Goal: Contribute content: Add original content to the website for others to see

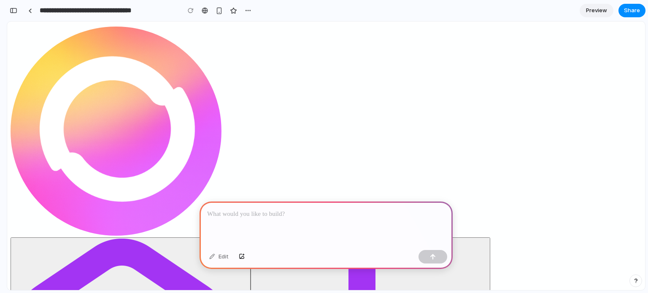
click at [304, 213] on p at bounding box center [326, 214] width 238 height 10
drag, startPoint x: 129, startPoint y: 67, endPoint x: 455, endPoint y: 133, distance: 332.9
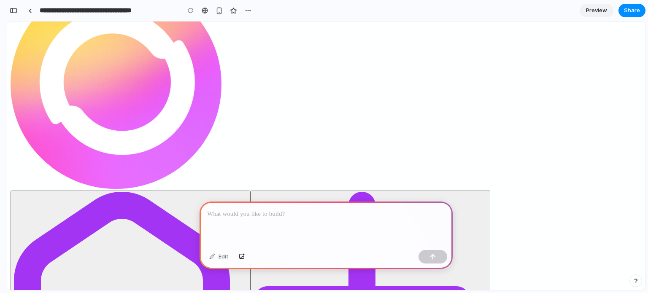
scroll to position [48, 0]
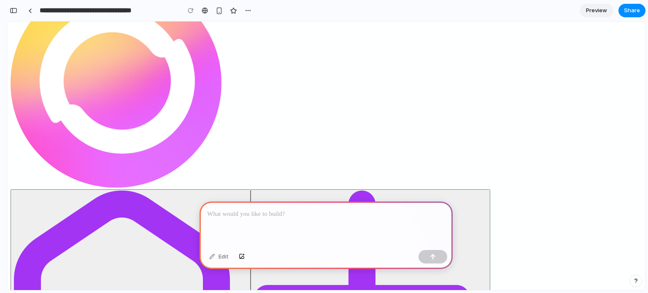
click at [332, 221] on div at bounding box center [326, 224] width 253 height 45
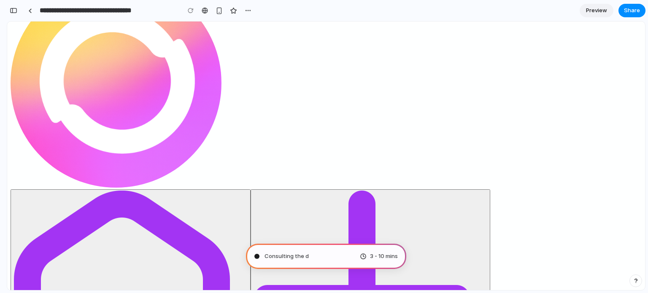
type input "**********"
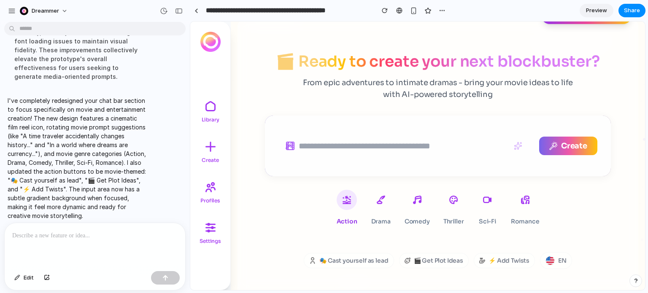
scroll to position [81, 0]
